Goal: Task Accomplishment & Management: Manage account settings

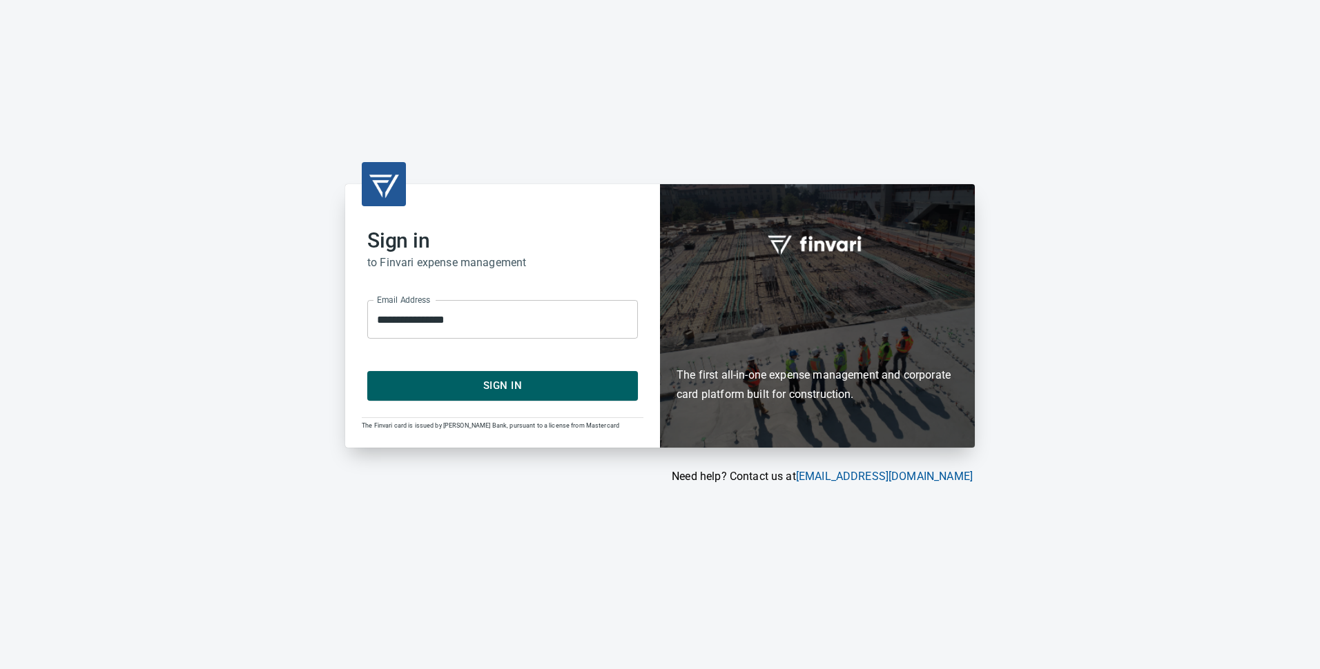
click at [495, 381] on span "Sign In" at bounding box center [502, 386] width 240 height 18
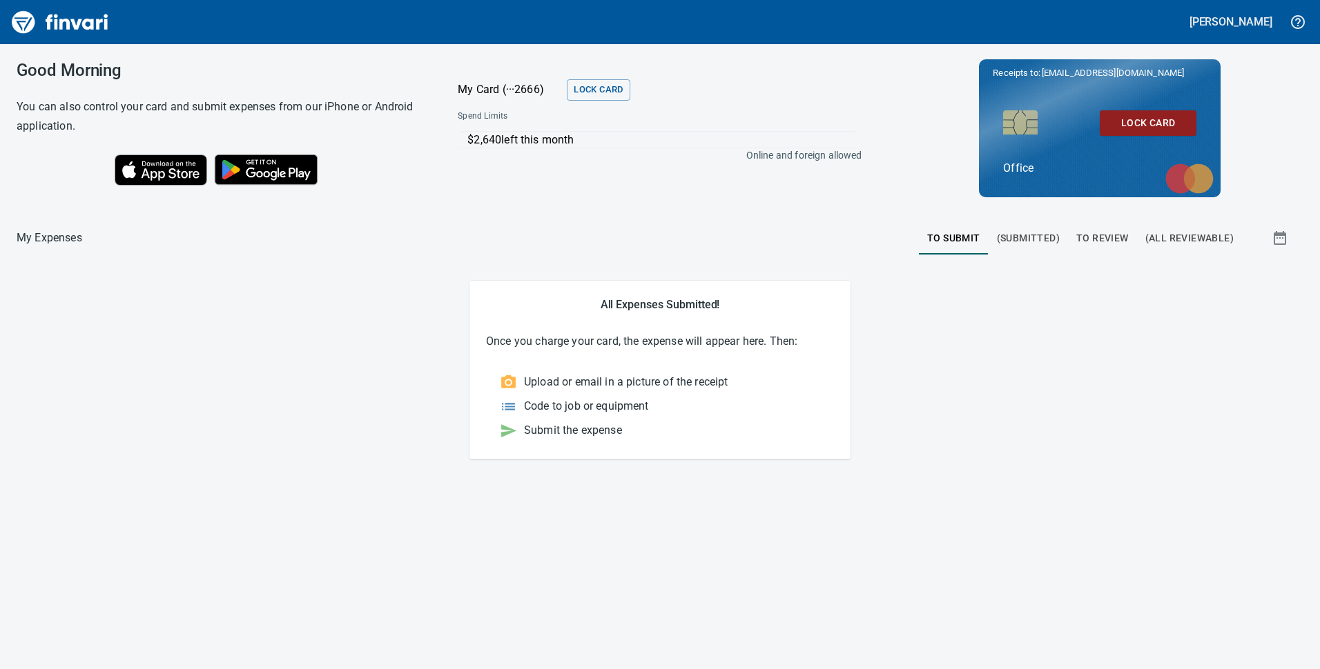
click at [1105, 236] on span "To Review" at bounding box center [1102, 238] width 52 height 17
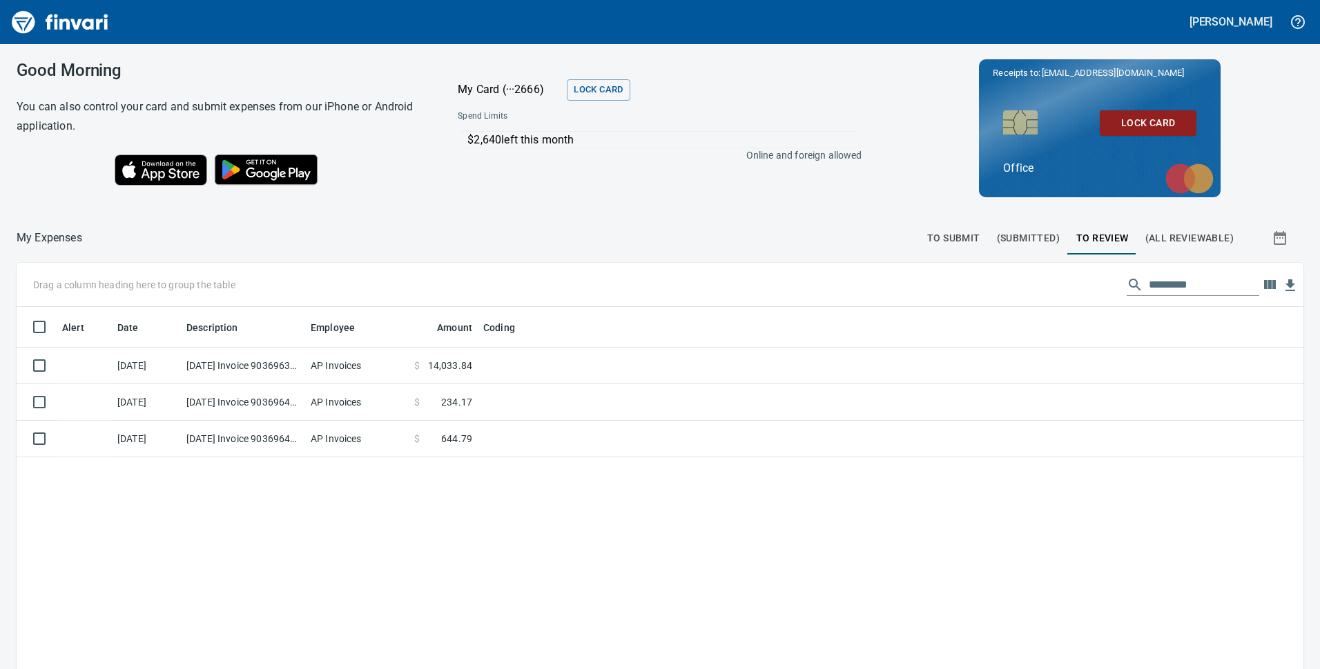
scroll to position [507, 1266]
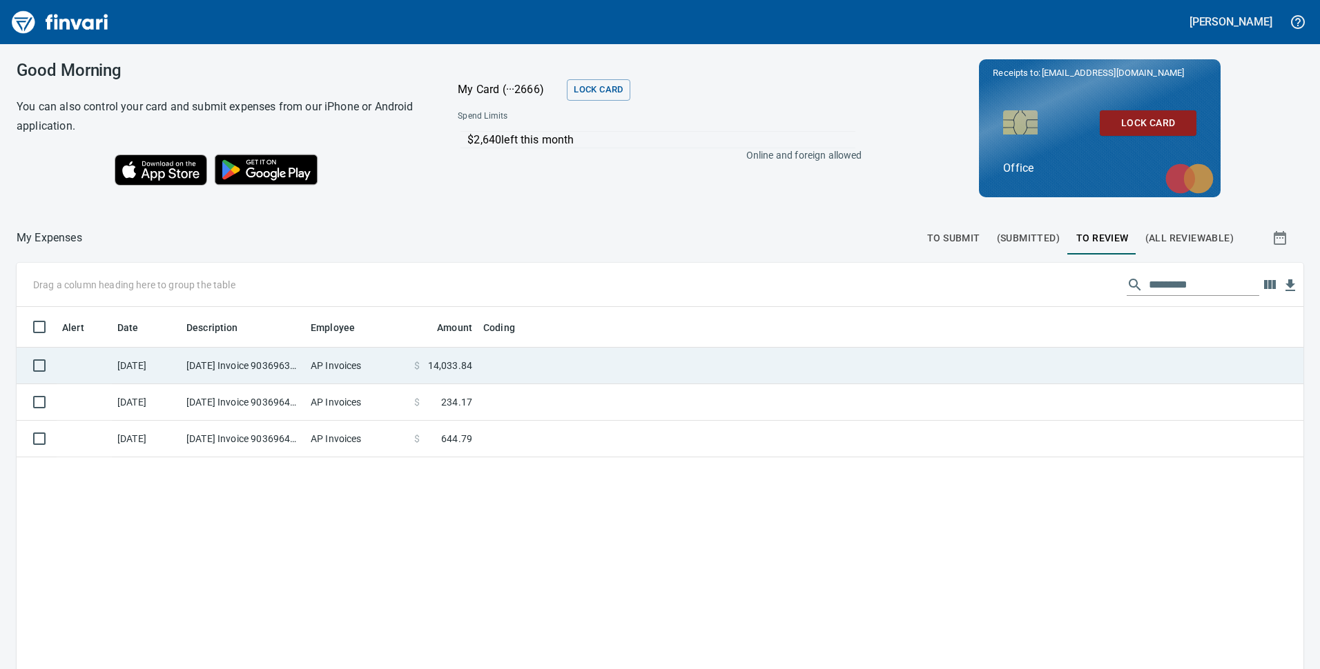
click at [482, 367] on td at bounding box center [650, 366] width 345 height 37
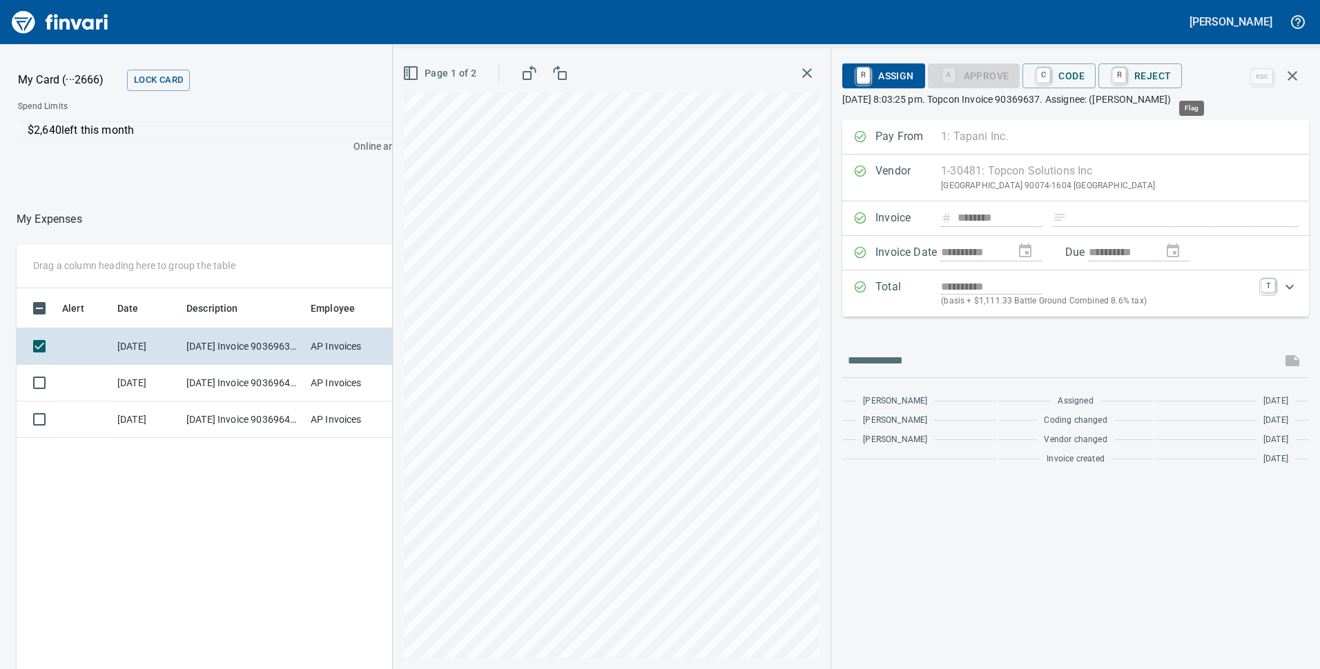
scroll to position [507, 921]
click at [1235, 75] on icon "button" at bounding box center [1233, 76] width 14 height 14
click at [1209, 113] on span "Download" at bounding box center [1230, 116] width 133 height 17
click at [989, 554] on div "**********" at bounding box center [1075, 394] width 489 height 549
click at [233, 385] on td "[DATE] Invoice 90369644 from Topcon Solutions Inc (1-30481)" at bounding box center [243, 383] width 124 height 37
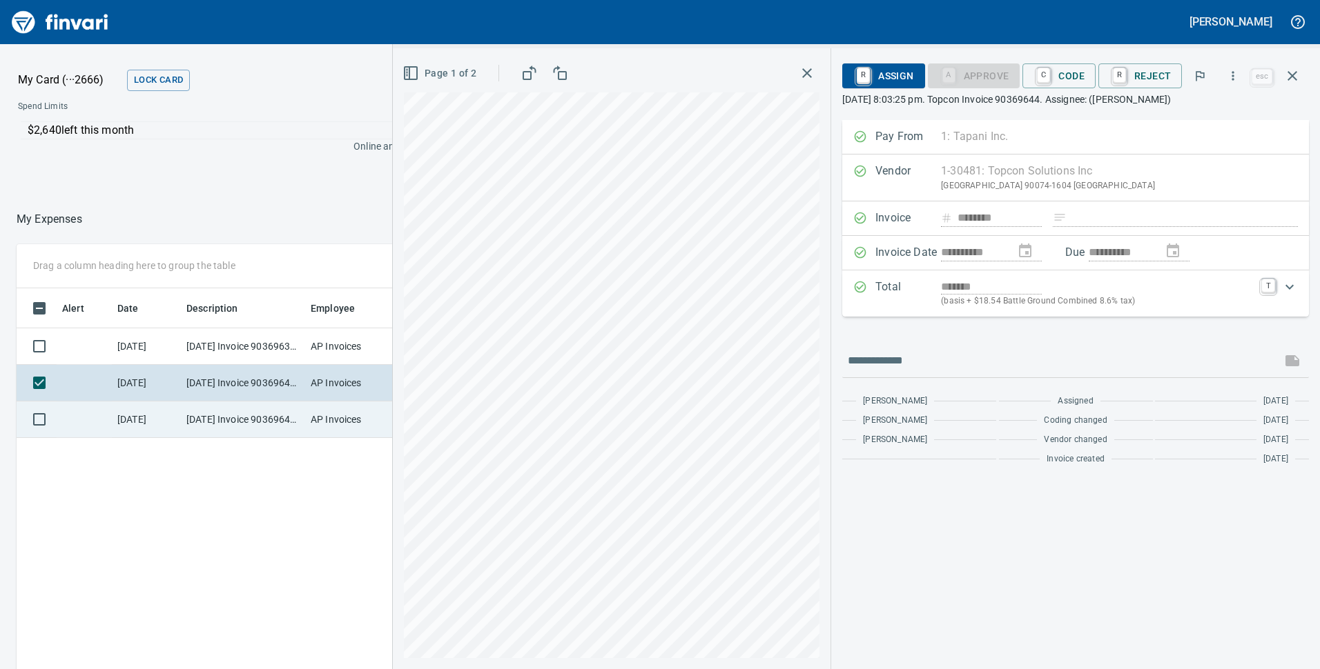
click at [277, 419] on td "[DATE] Invoice 90369642 from Topcon Solutions Inc (1-30481)" at bounding box center [243, 420] width 124 height 37
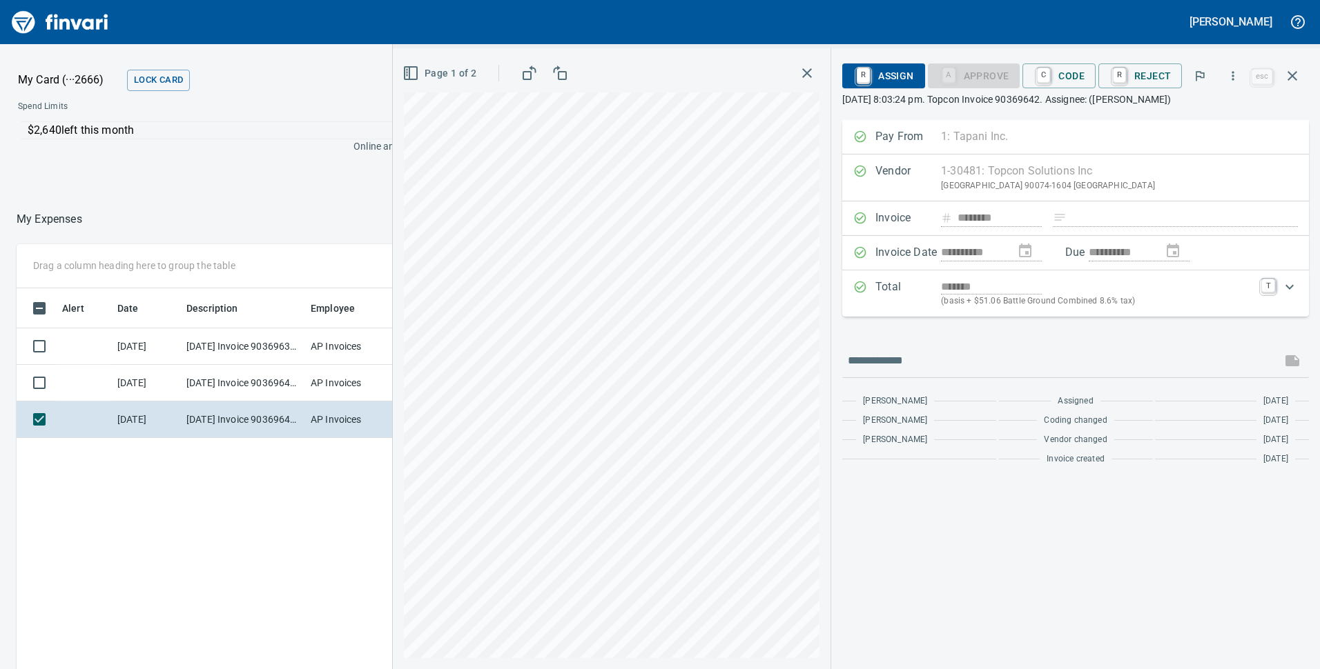
click at [295, 207] on div at bounding box center [327, 219] width 491 height 33
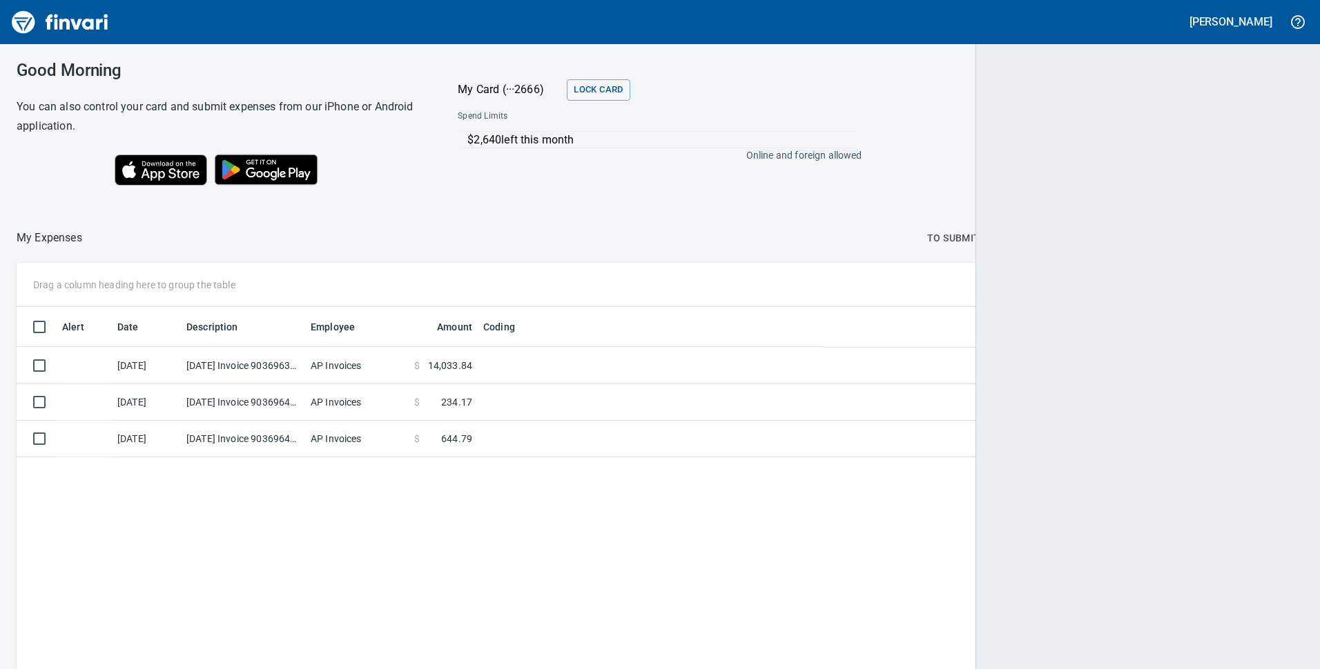
scroll to position [507, 1266]
